Goal: Task Accomplishment & Management: Manage account settings

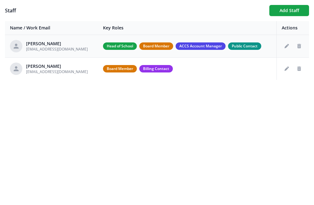
click at [46, 45] on div "Chad Stulp" at bounding box center [57, 44] width 62 height 6
click at [52, 50] on span "cstulp@cornerstoneca.ca" at bounding box center [57, 49] width 62 height 5
click at [284, 45] on button "Edit staff" at bounding box center [287, 46] width 10 height 10
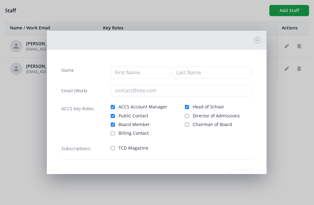
type input "Chad"
type input "Stulp"
type input "cstulp@cornerstoneca.ca"
checkbox input "true"
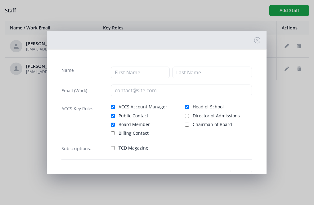
checkbox input "true"
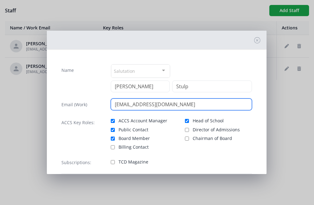
click at [148, 103] on input "cstulp@cornerstoneca.ca" at bounding box center [182, 105] width 142 height 12
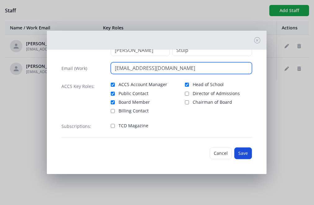
type input "info@cornerstoneca.ca"
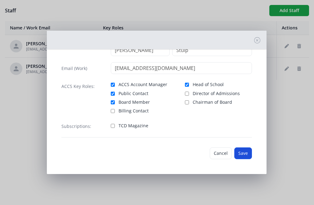
click at [243, 155] on button "Save" at bounding box center [243, 154] width 18 height 12
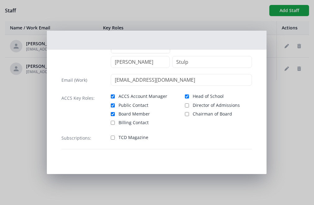
scroll to position [25, 0]
